Goal: Task Accomplishment & Management: Manage account settings

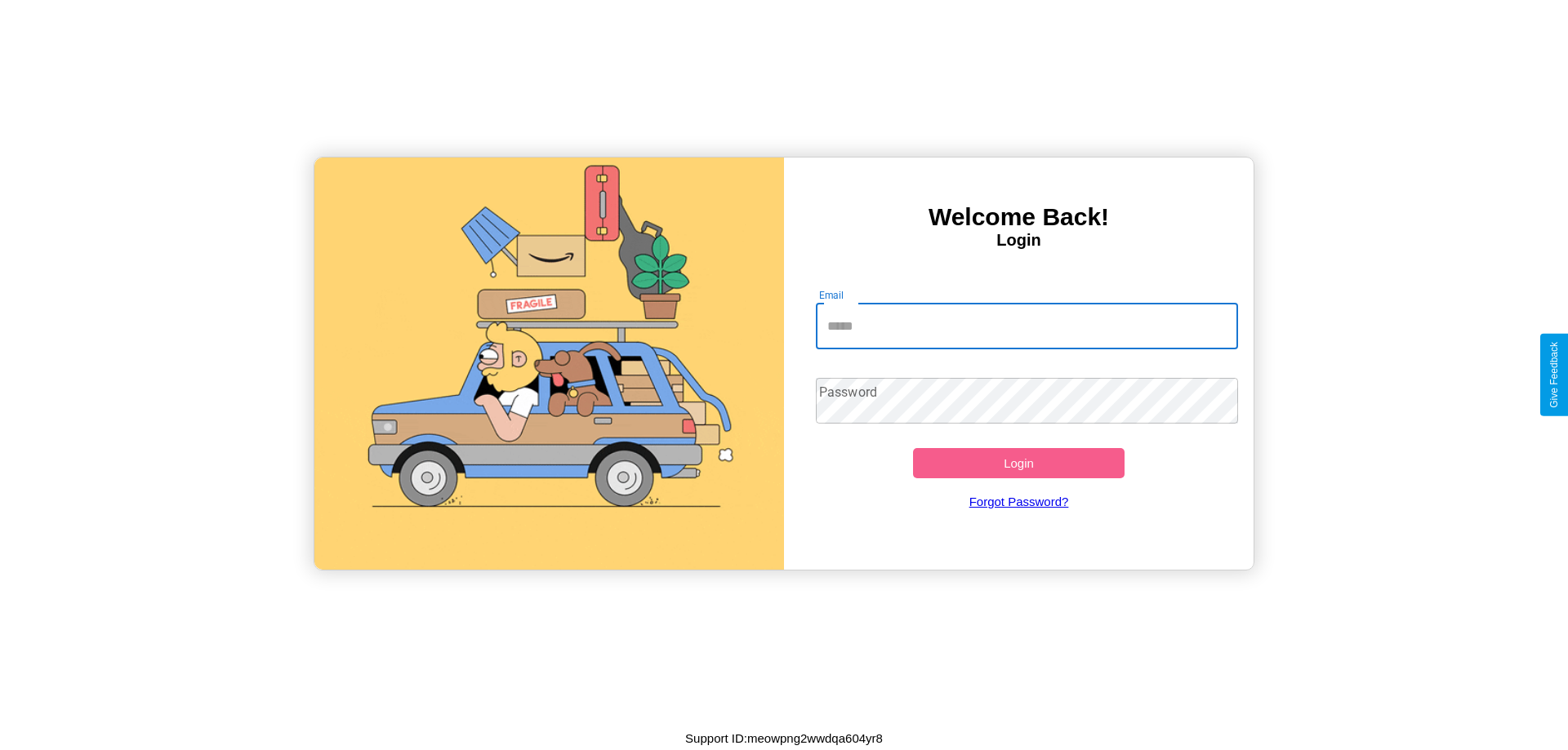
click at [1027, 325] on input "Email" at bounding box center [1027, 326] width 423 height 46
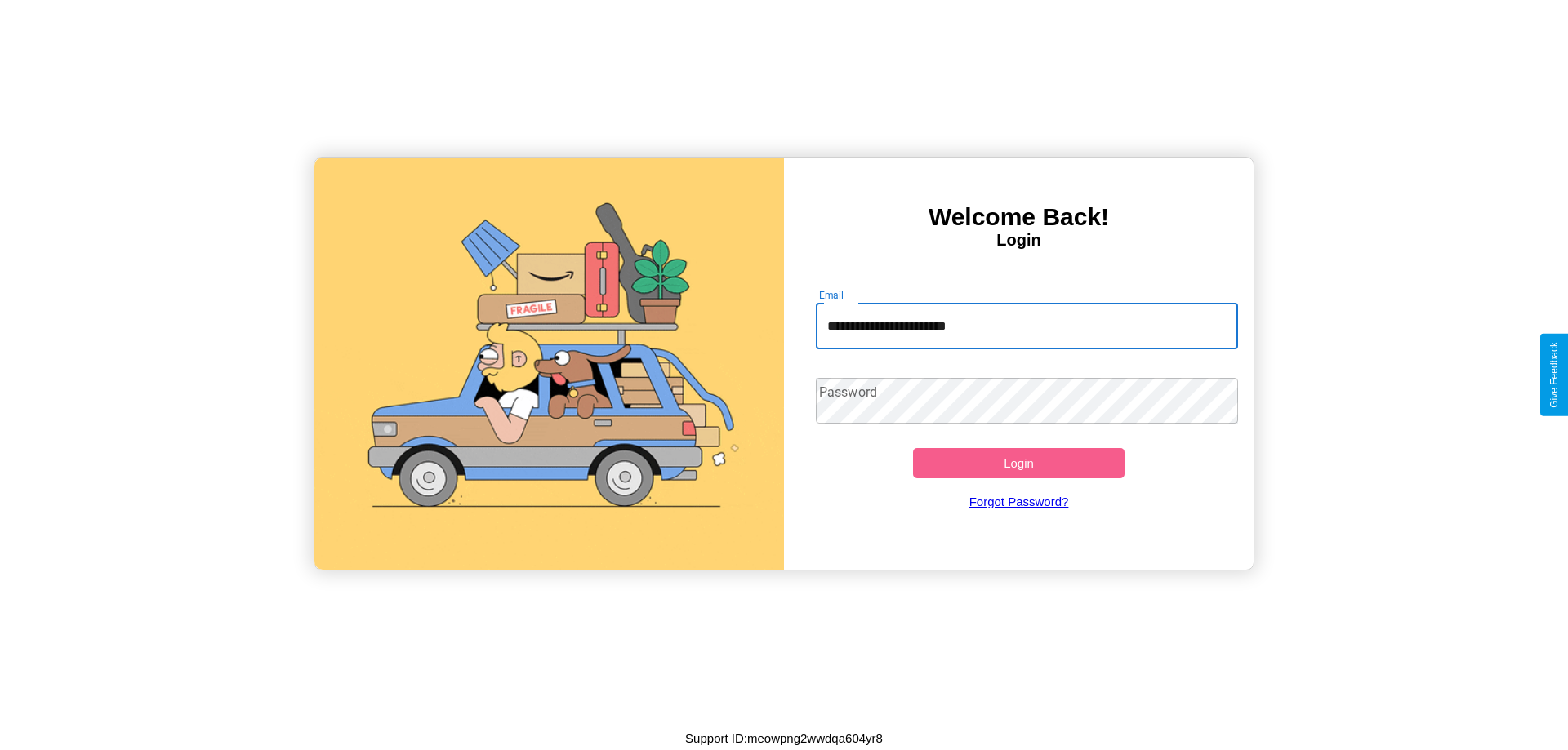
type input "**********"
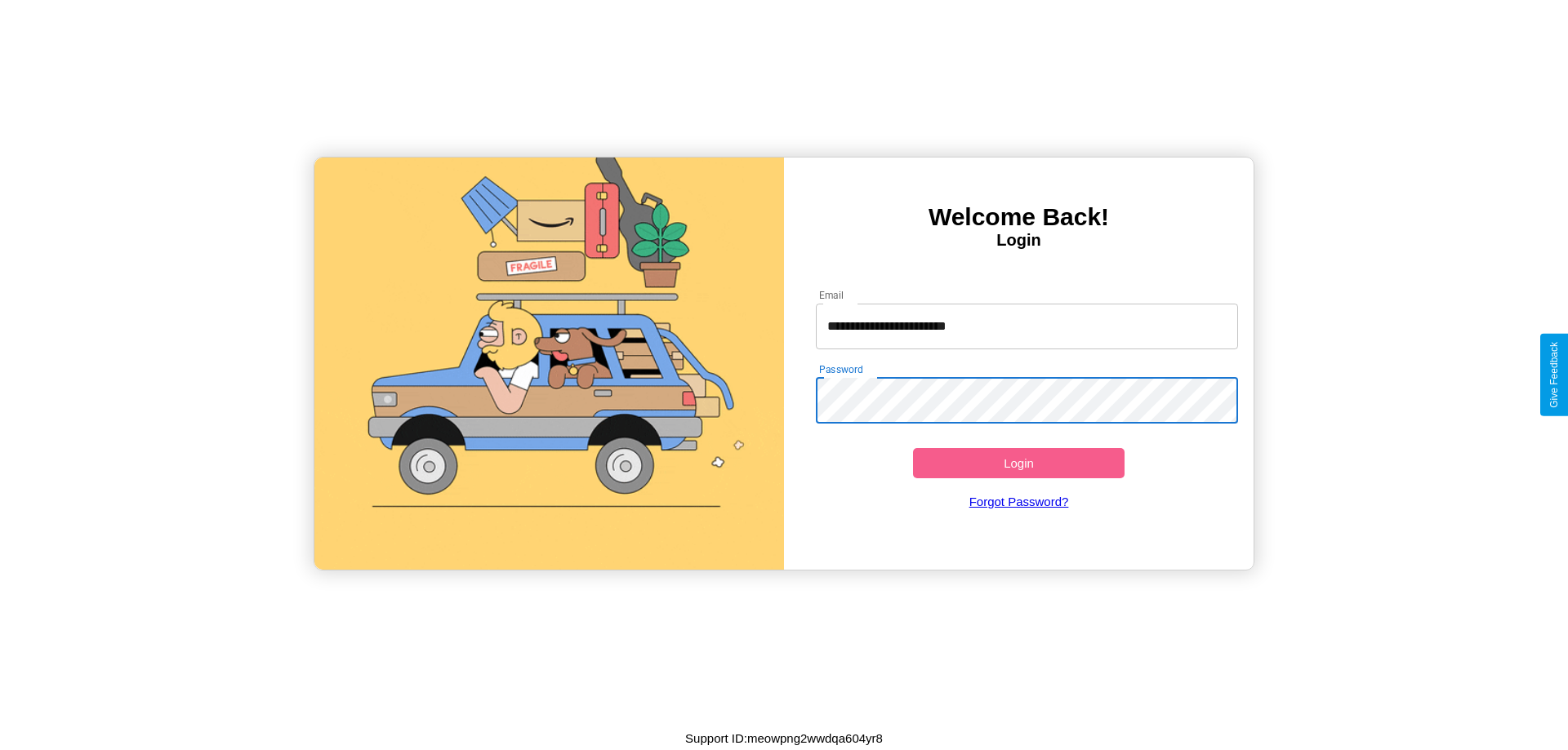
click at [1018, 463] on button "Login" at bounding box center [1018, 463] width 211 height 30
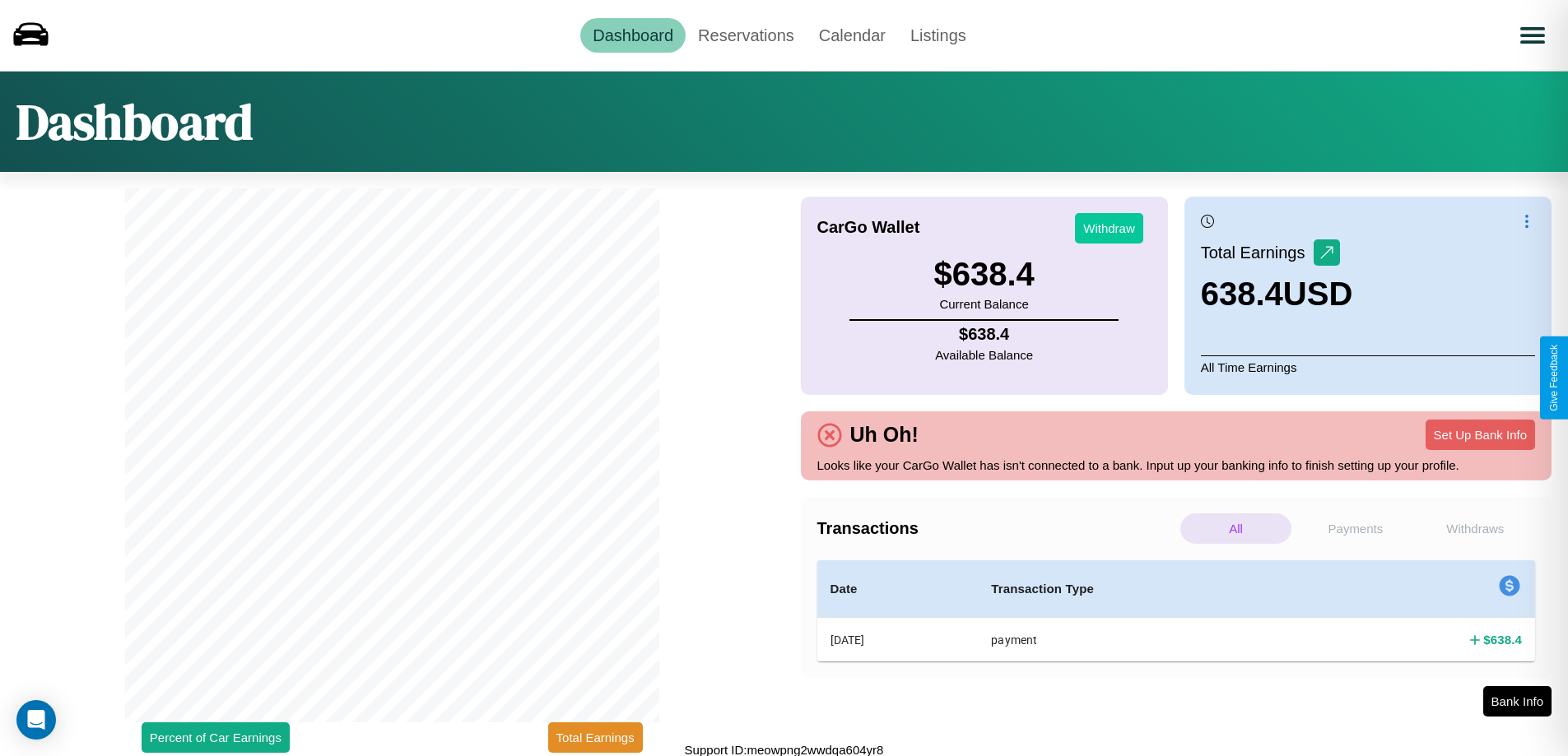
click at [1109, 228] on button "Withdraw" at bounding box center [1109, 228] width 68 height 30
